Goal: Task Accomplishment & Management: Use online tool/utility

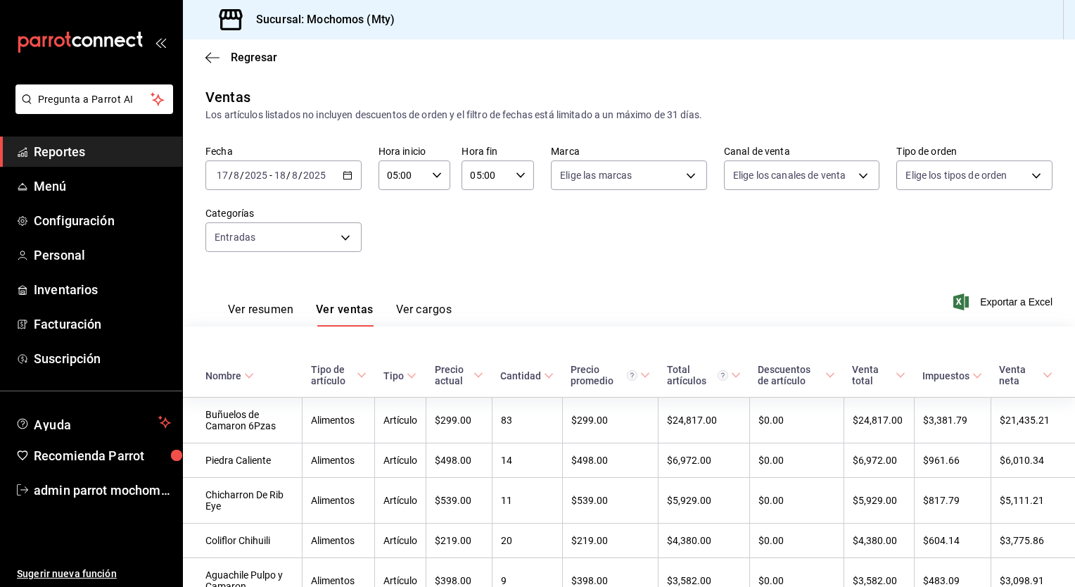
scroll to position [419, 0]
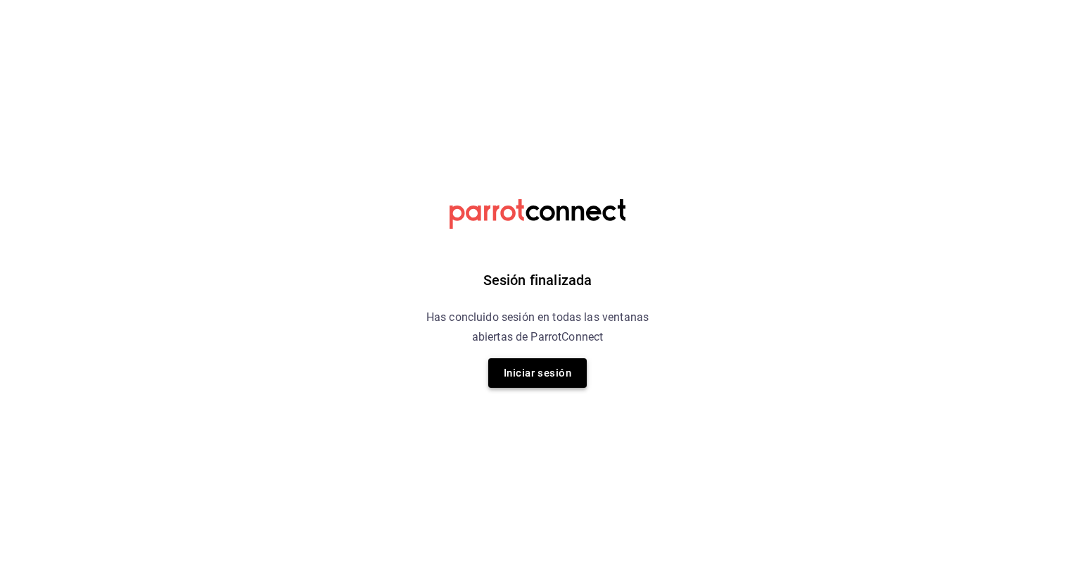
click at [544, 366] on button "Iniciar sesión" at bounding box center [537, 373] width 98 height 30
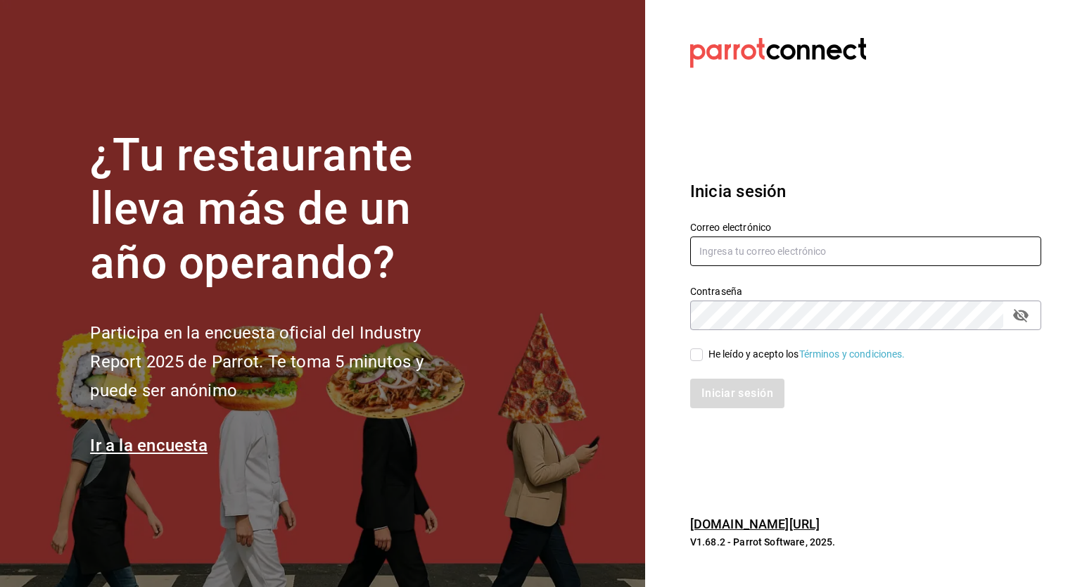
click at [714, 261] on input "text" at bounding box center [865, 251] width 351 height 30
type input "[EMAIL_ADDRESS][DOMAIN_NAME]"
click at [693, 355] on input "He leído y acepto los Términos y condiciones." at bounding box center [696, 354] width 13 height 13
checkbox input "true"
click at [690, 378] on button "Iniciar sesión" at bounding box center [737, 393] width 94 height 30
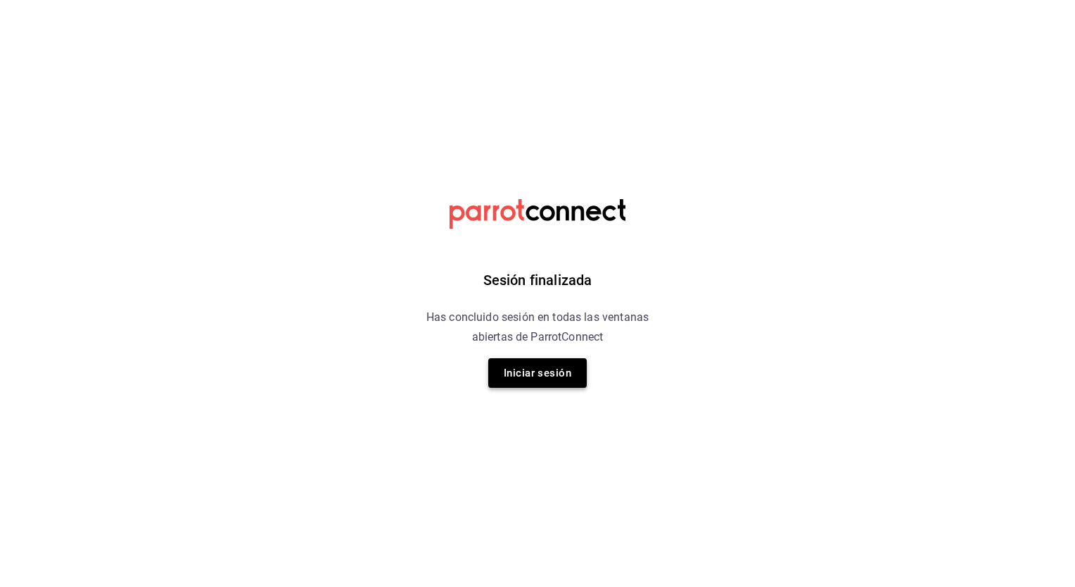
click at [516, 371] on button "Iniciar sesión" at bounding box center [537, 373] width 98 height 30
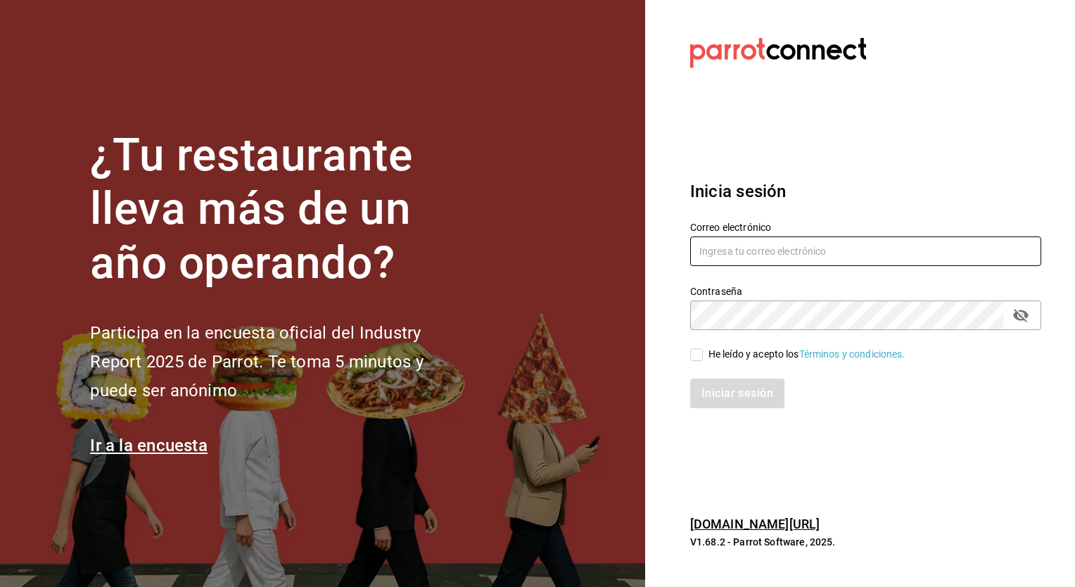
click at [721, 253] on input "text" at bounding box center [865, 251] width 351 height 30
type input "[EMAIL_ADDRESS][DOMAIN_NAME]"
click at [689, 364] on div "Iniciar sesión" at bounding box center [857, 385] width 368 height 46
click at [695, 356] on input "He leído y acepto los Términos y condiciones." at bounding box center [696, 354] width 13 height 13
checkbox input "true"
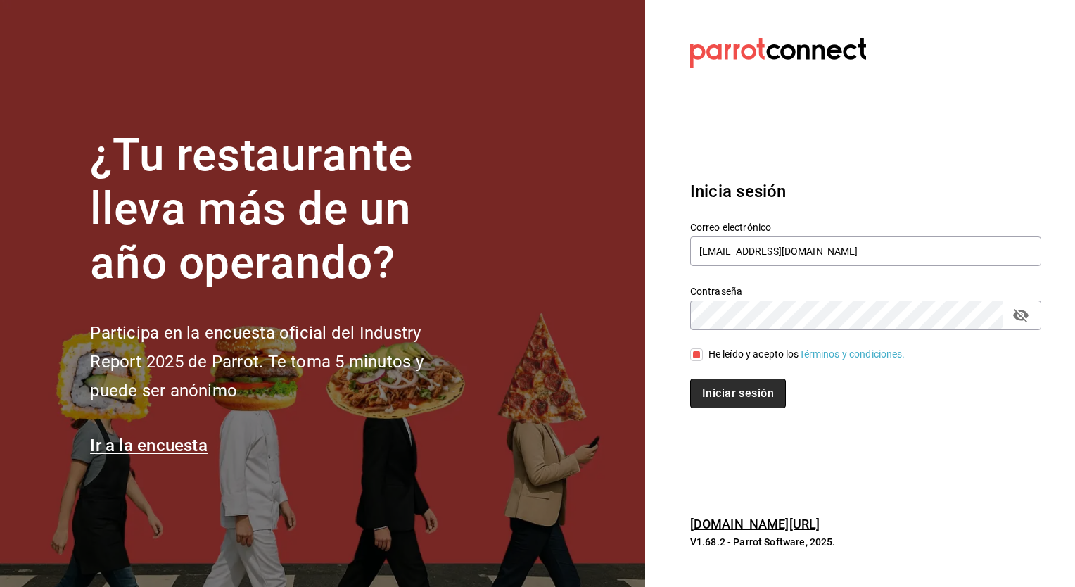
click at [719, 390] on button "Iniciar sesión" at bounding box center [738, 393] width 96 height 30
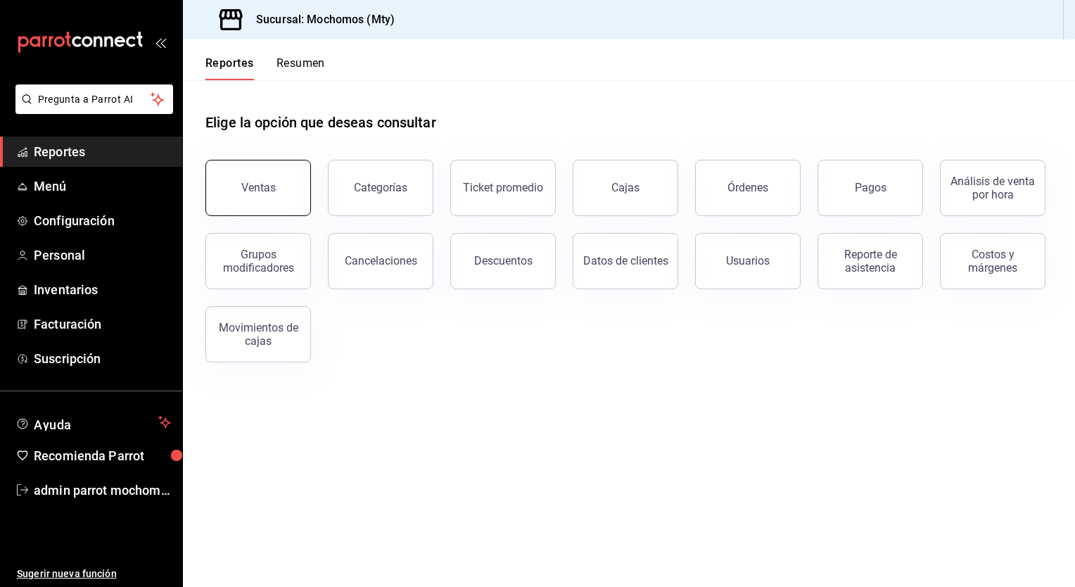
click at [241, 177] on button "Ventas" at bounding box center [258, 188] width 106 height 56
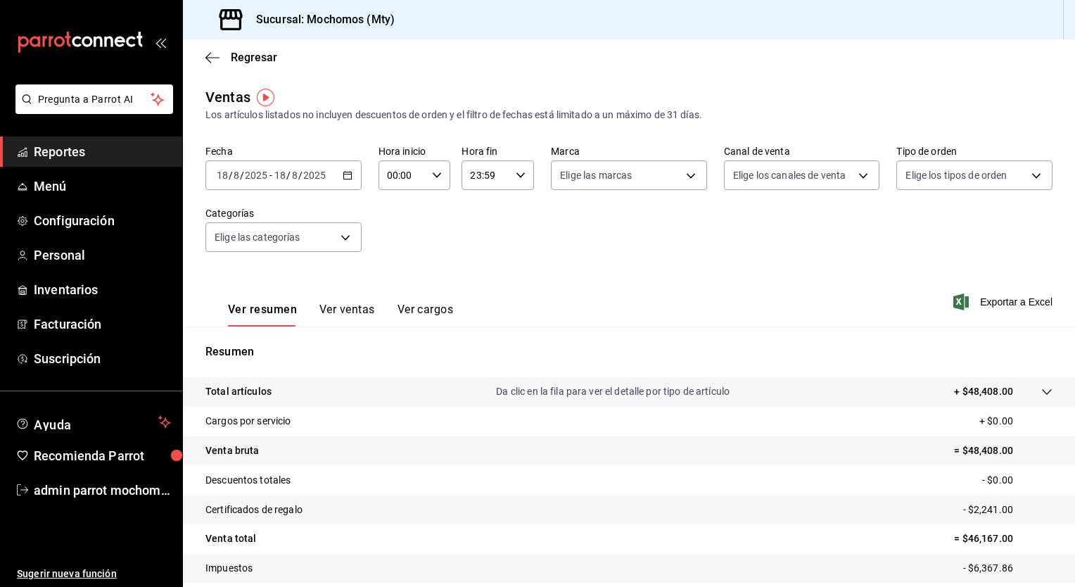
click at [343, 172] on icon "button" at bounding box center [348, 175] width 10 height 10
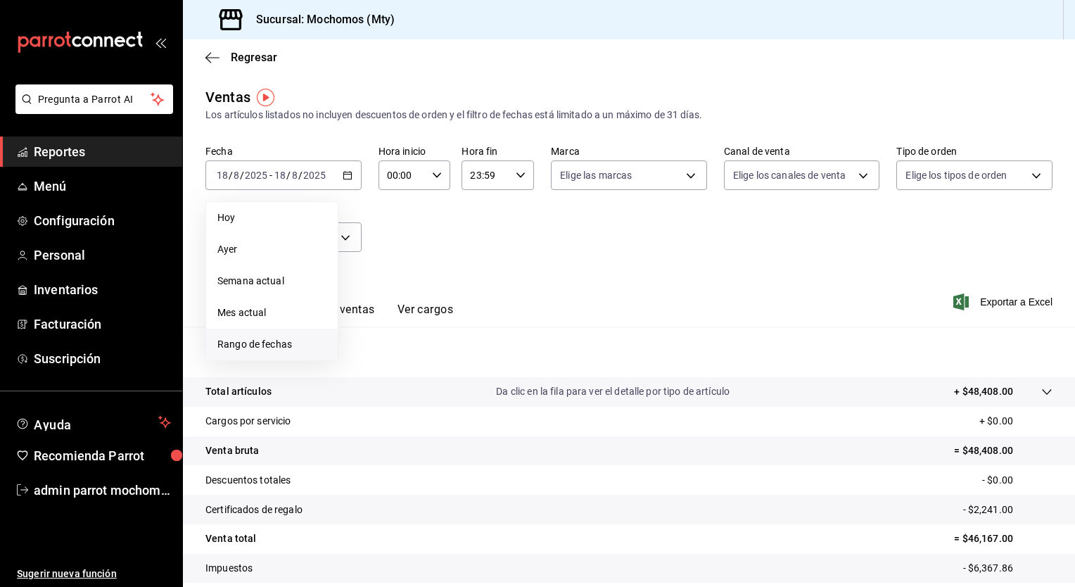
click at [254, 340] on span "Rango de fechas" at bounding box center [271, 344] width 109 height 15
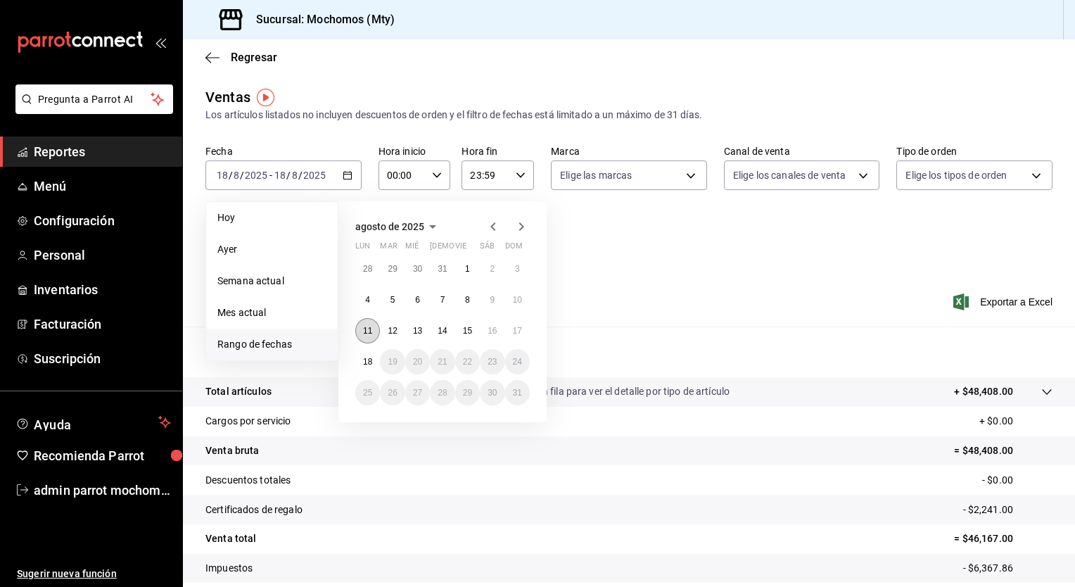
click at [366, 332] on abbr "11" at bounding box center [367, 331] width 9 height 10
click at [369, 357] on abbr "18" at bounding box center [367, 362] width 9 height 10
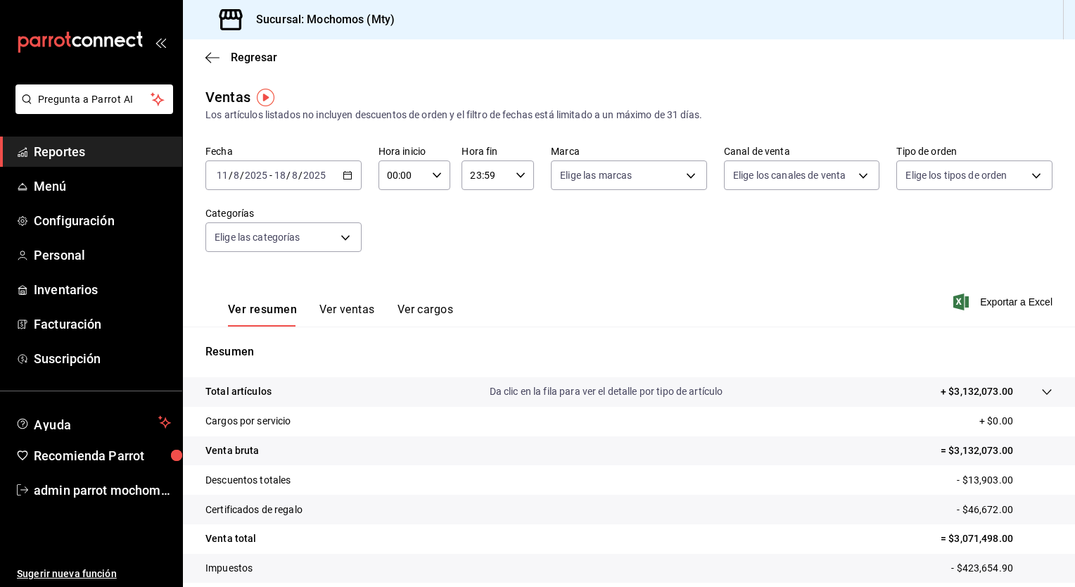
click at [436, 179] on icon "button" at bounding box center [437, 175] width 10 height 10
click at [378, 216] on div "00" at bounding box center [394, 211] width 36 height 34
click at [402, 207] on button "00" at bounding box center [394, 211] width 30 height 28
click at [402, 207] on button "05" at bounding box center [394, 211] width 30 height 28
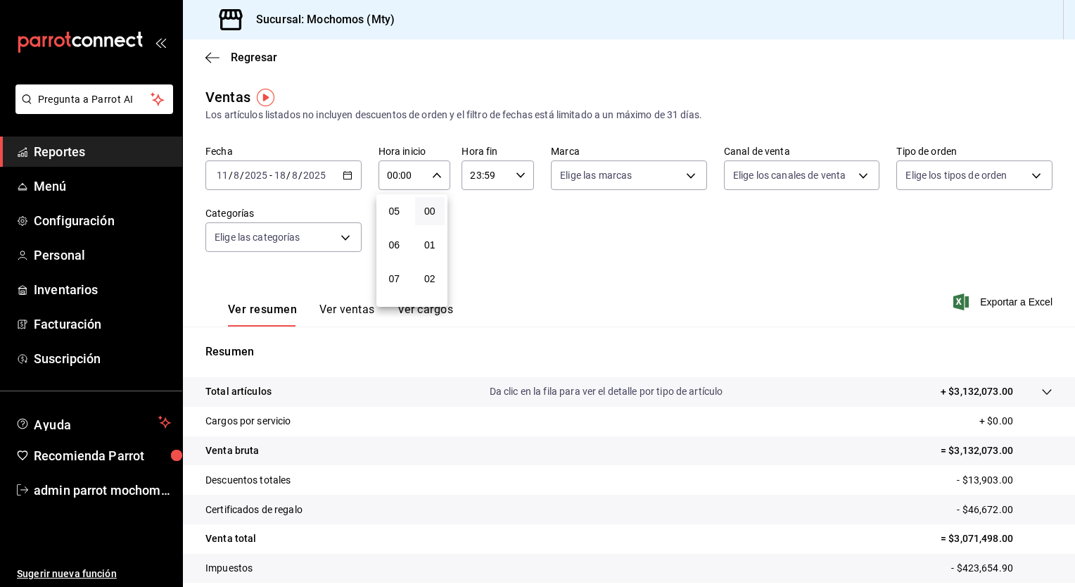
type input "05:00"
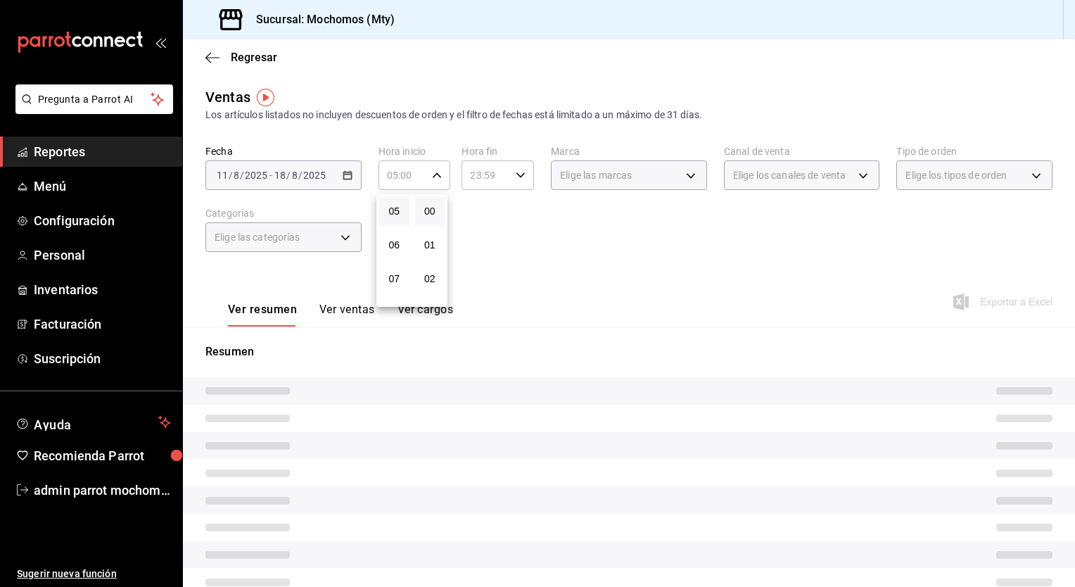
click at [444, 210] on button "00" at bounding box center [430, 211] width 30 height 28
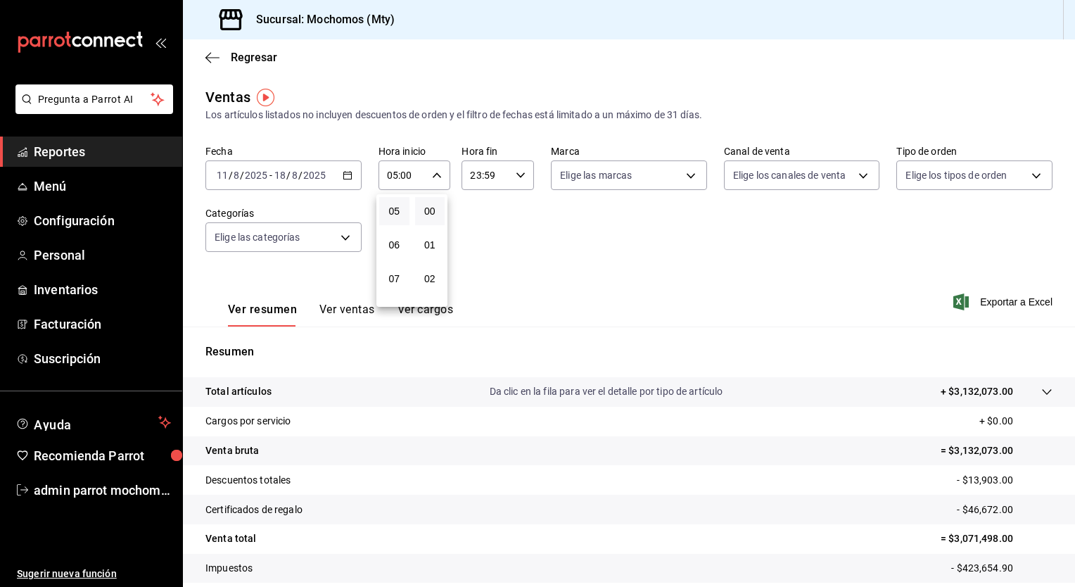
click at [518, 172] on div at bounding box center [537, 293] width 1075 height 587
click at [514, 181] on div "23:59 Hora fin" at bounding box center [497, 175] width 72 height 30
click at [481, 224] on span "21" at bounding box center [476, 222] width 13 height 11
type input "21:59"
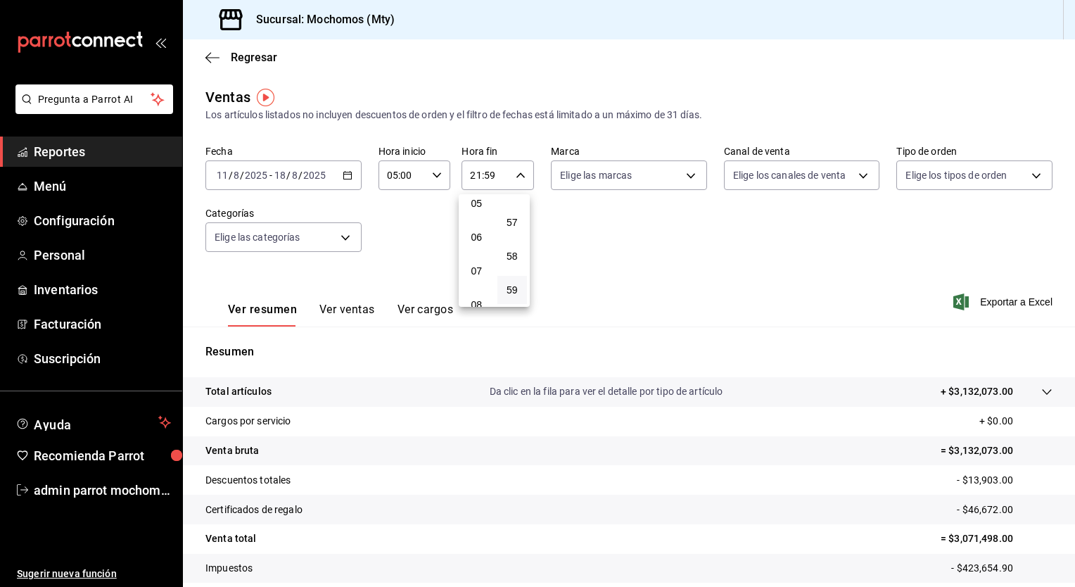
scroll to position [148, 0]
click at [479, 229] on span "05" at bounding box center [476, 231] width 13 height 11
click at [506, 224] on span "57" at bounding box center [512, 222] width 13 height 11
type input "05:57"
click at [509, 217] on span "00" at bounding box center [512, 210] width 13 height 11
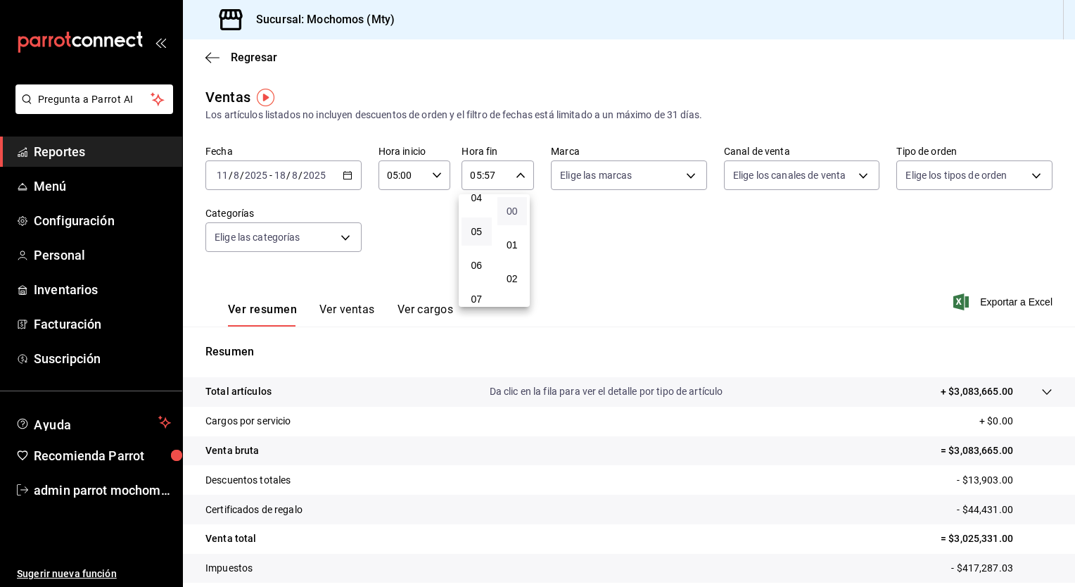
type input "05:00"
click at [976, 258] on div at bounding box center [537, 293] width 1075 height 587
click at [994, 300] on span "Exportar a Excel" at bounding box center [1004, 301] width 96 height 17
